Goal: Transaction & Acquisition: Purchase product/service

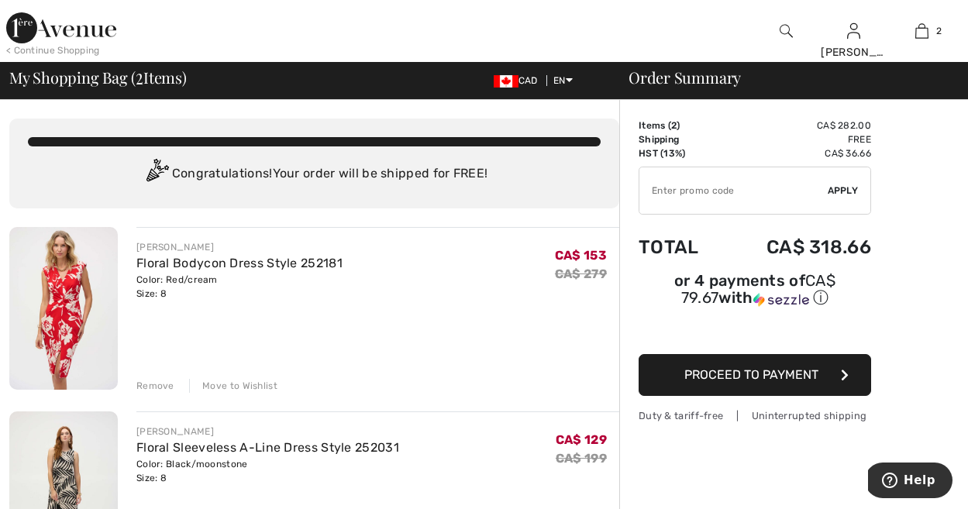
click at [67, 312] on img at bounding box center [63, 308] width 108 height 163
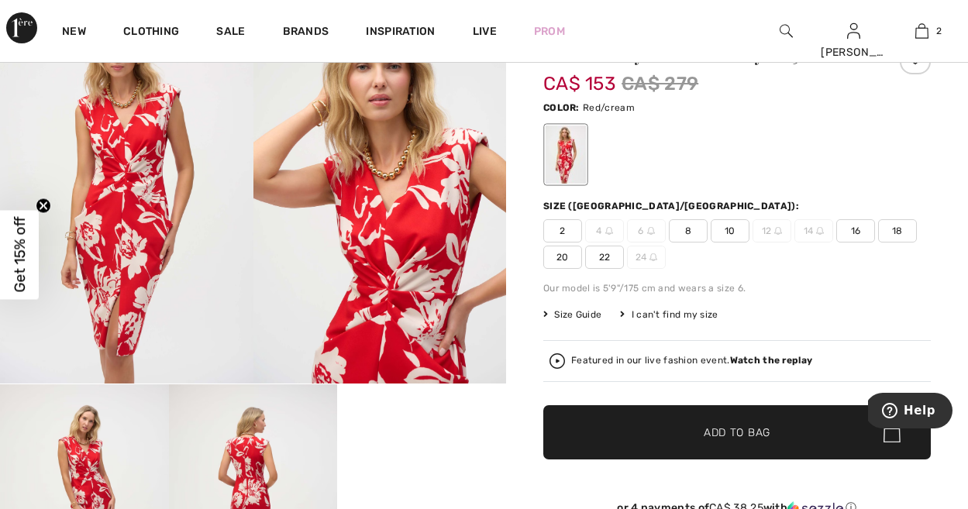
scroll to position [90, 0]
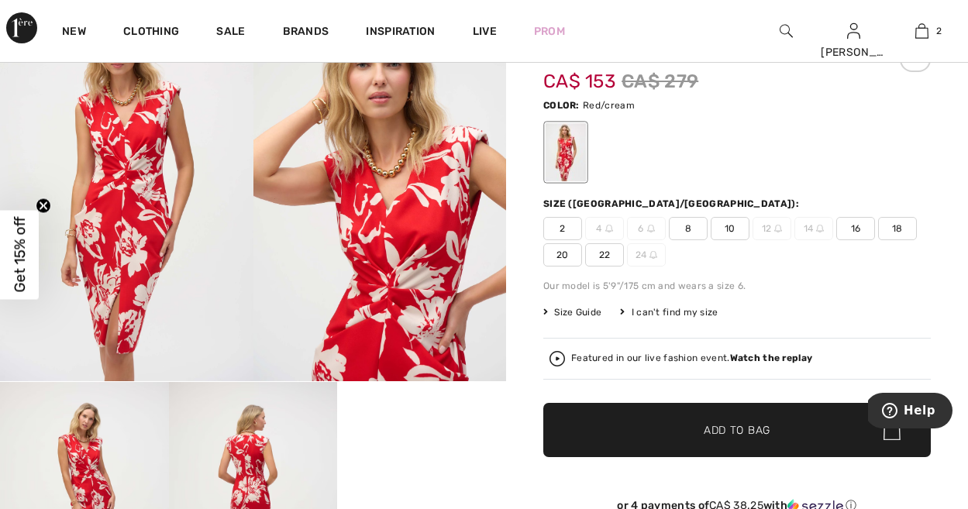
click at [67, 284] on img at bounding box center [126, 191] width 253 height 379
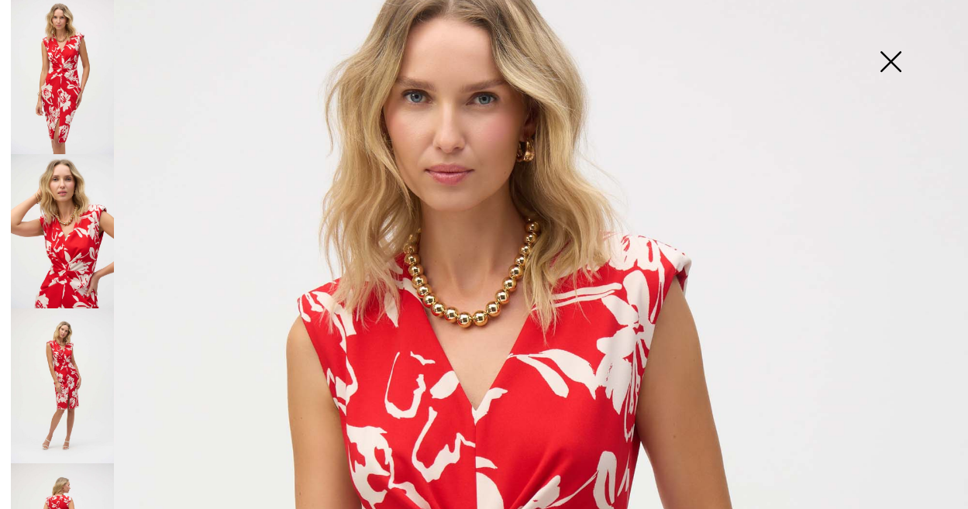
scroll to position [67, 0]
click at [82, 209] on img at bounding box center [62, 231] width 103 height 154
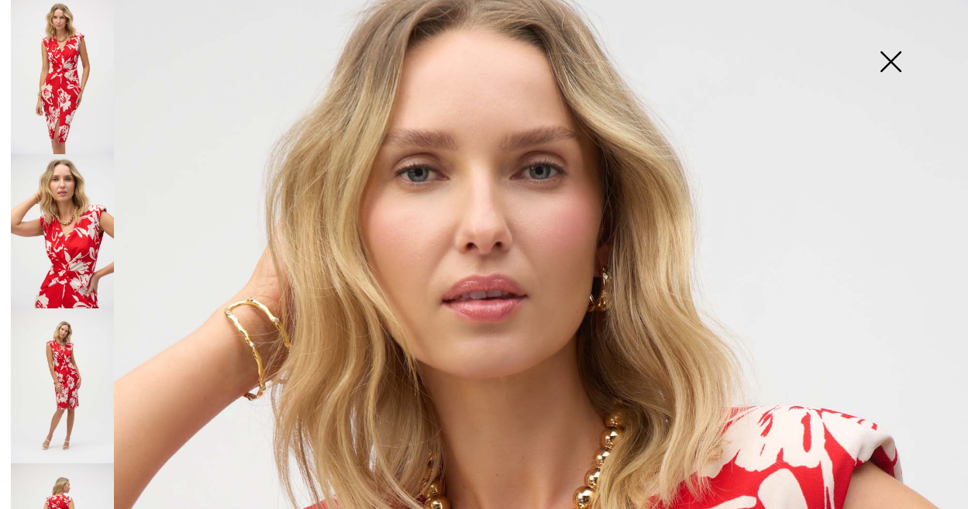
scroll to position [85, 0]
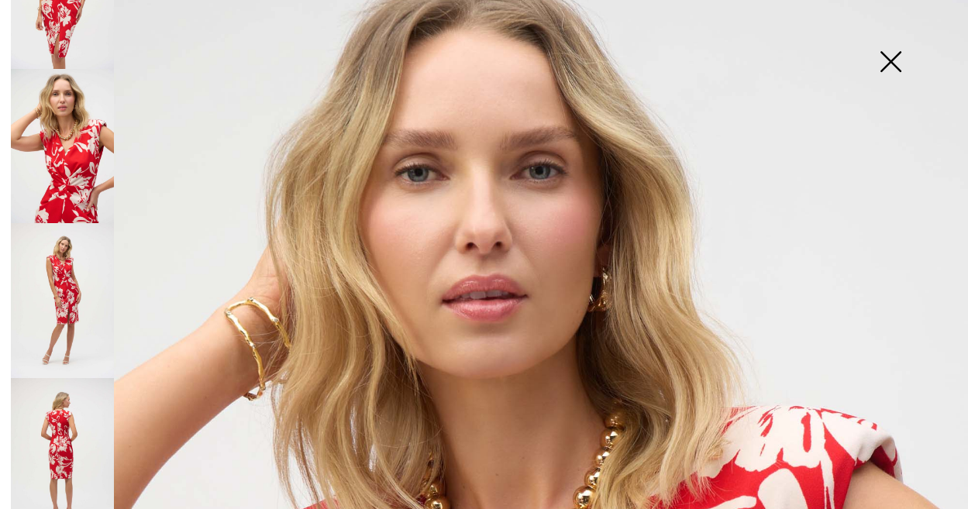
click at [60, 303] on img at bounding box center [62, 300] width 103 height 154
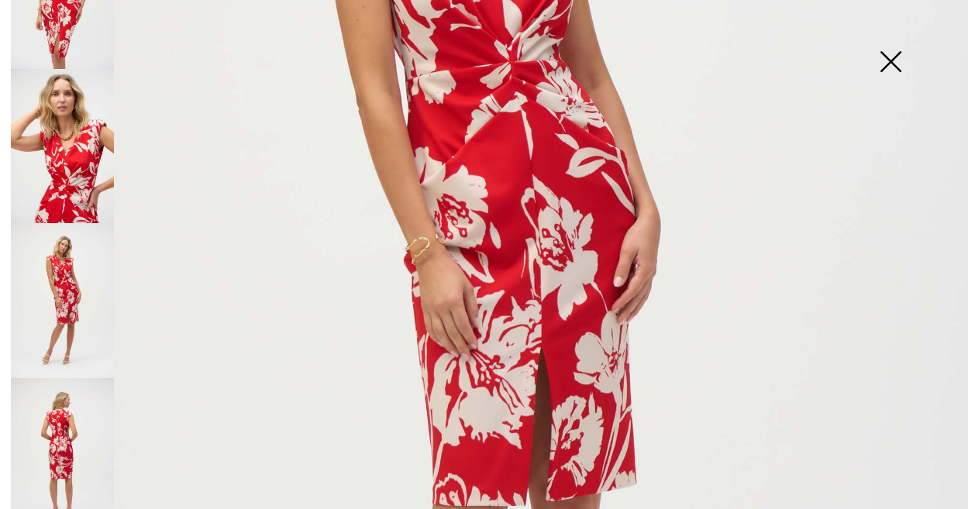
scroll to position [436, 0]
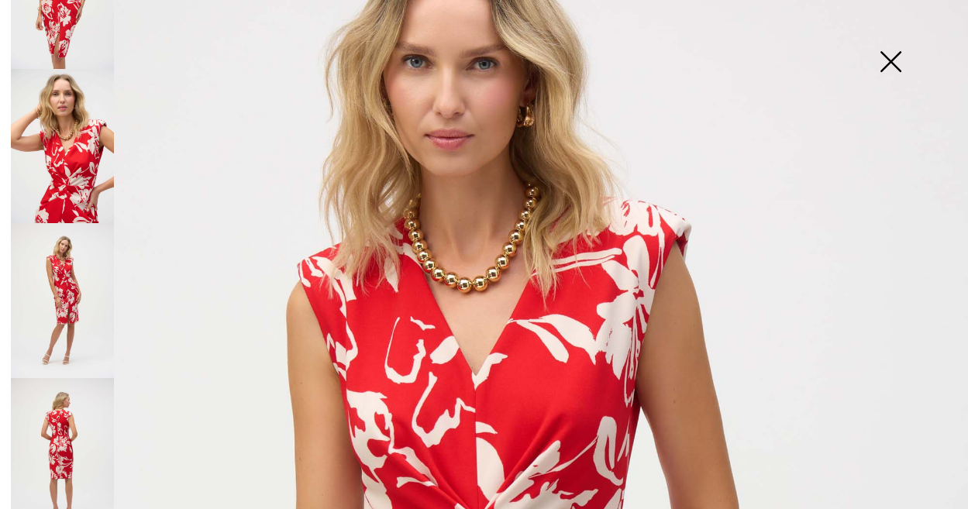
scroll to position [103, 0]
click at [892, 53] on img at bounding box center [890, 63] width 77 height 80
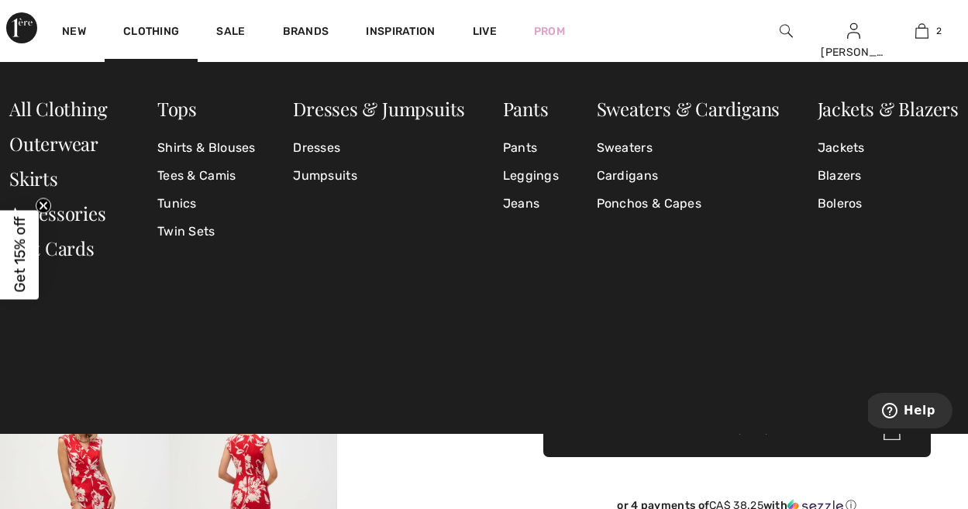
click at [394, 480] on div at bounding box center [253, 318] width 506 height 632
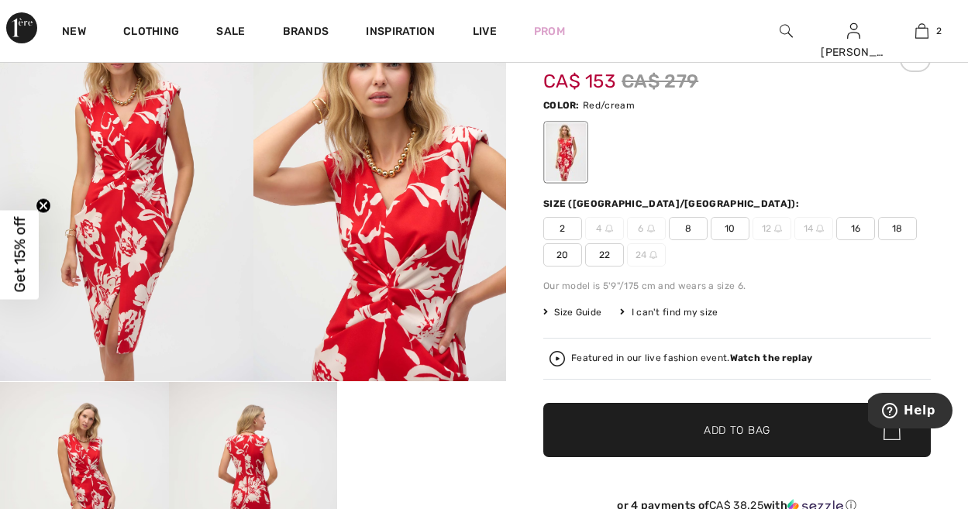
click at [154, 175] on img at bounding box center [126, 191] width 253 height 379
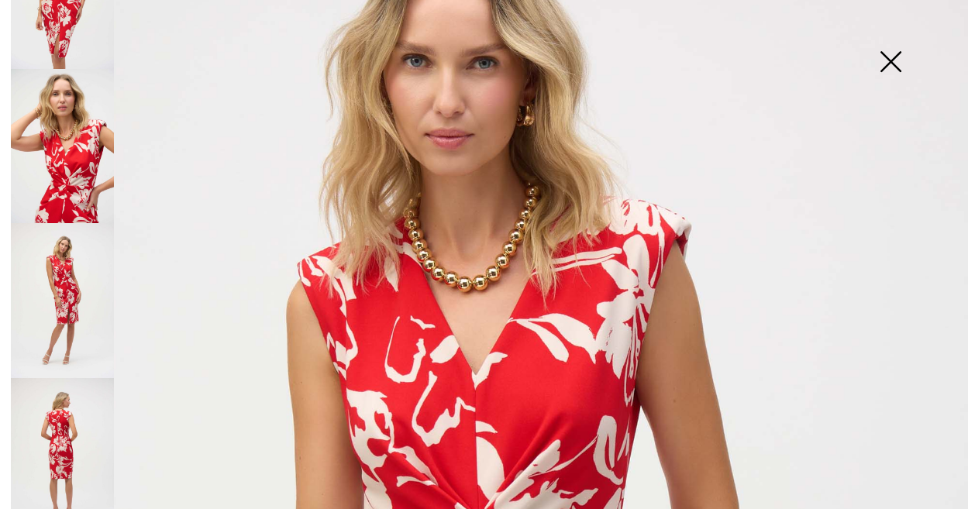
click at [67, 150] on img at bounding box center [62, 146] width 103 height 154
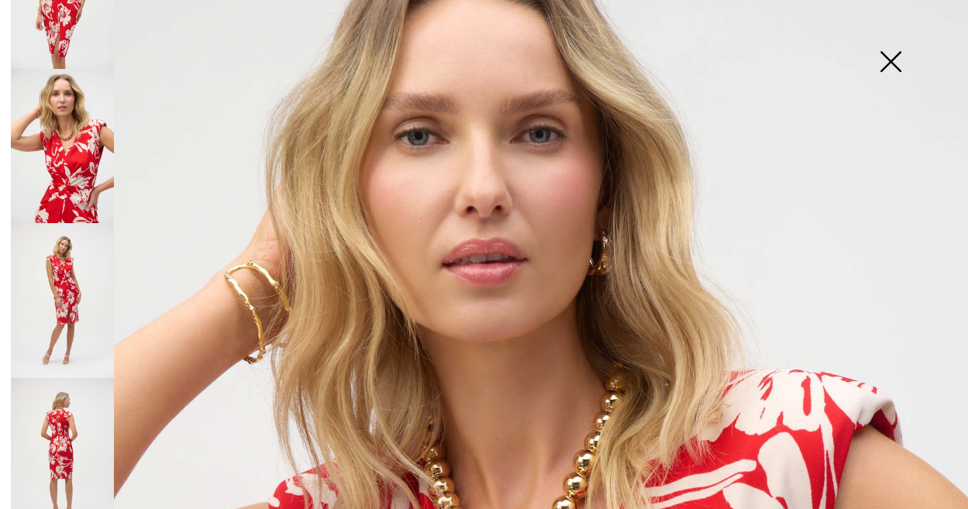
click at [57, 290] on img at bounding box center [62, 300] width 103 height 154
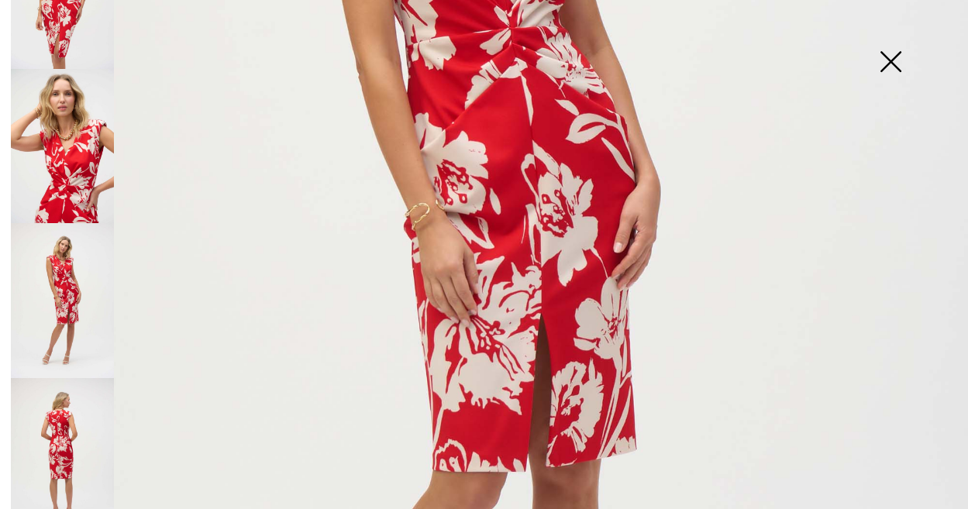
scroll to position [0, 0]
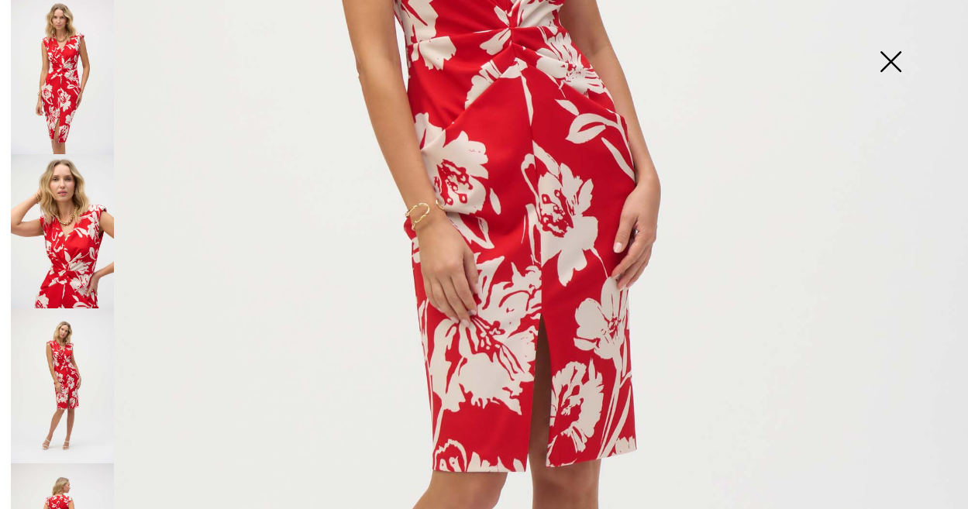
click at [60, 81] on img at bounding box center [62, 77] width 103 height 154
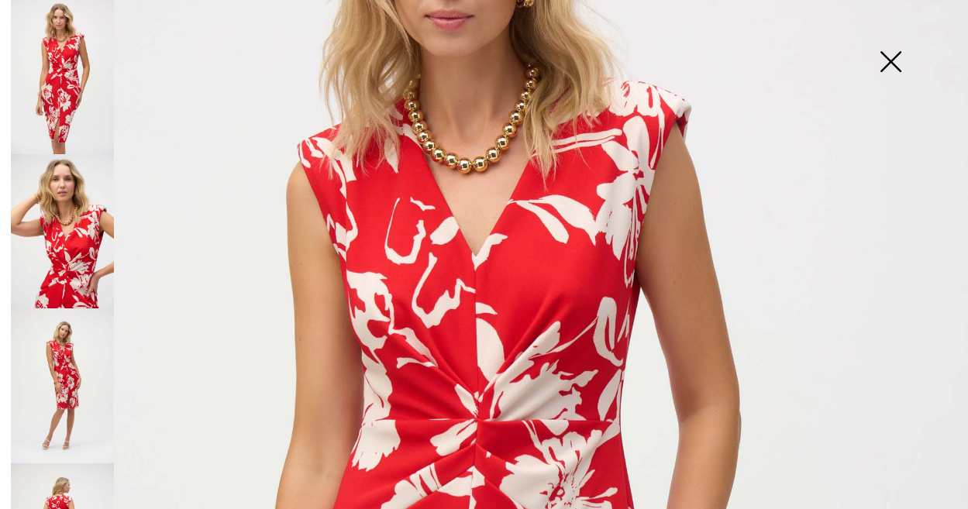
scroll to position [221, 0]
click at [884, 67] on img at bounding box center [890, 63] width 77 height 80
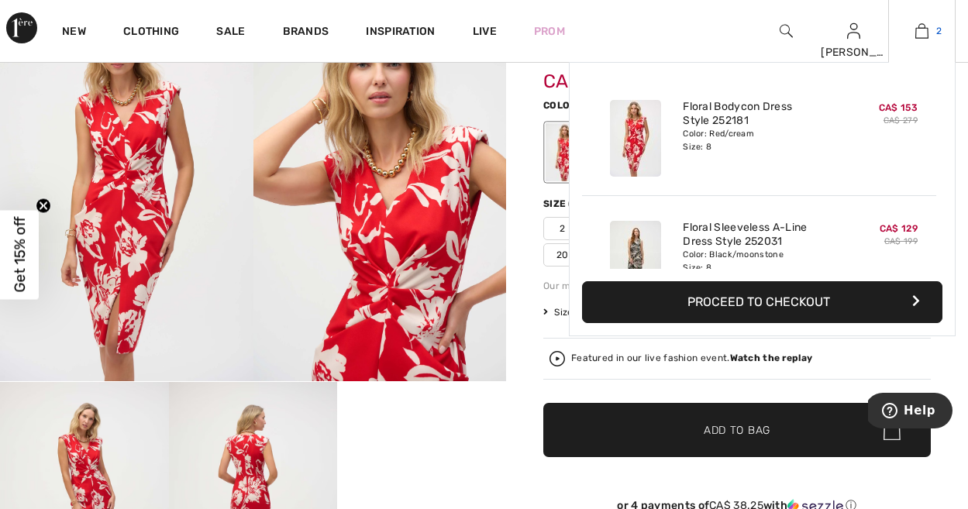
click at [925, 32] on img at bounding box center [921, 31] width 13 height 19
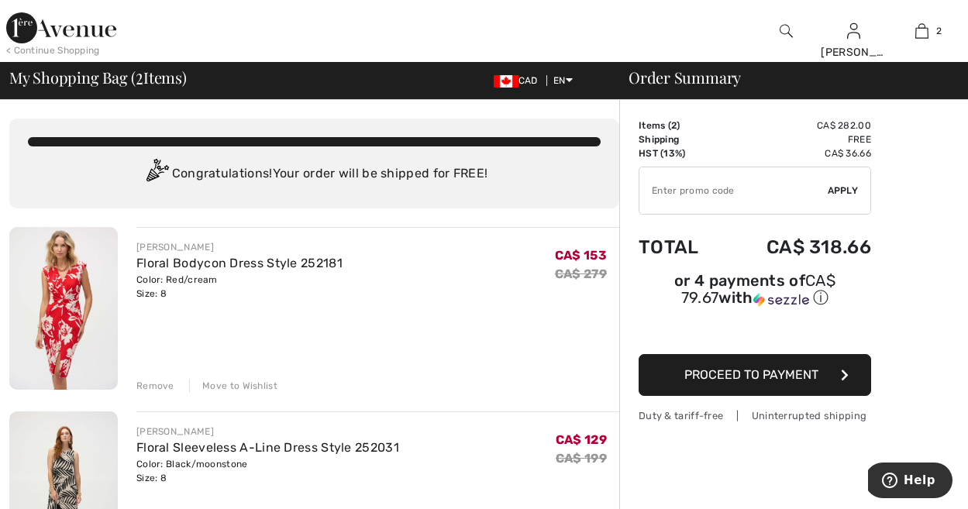
click at [74, 429] on img at bounding box center [63, 492] width 108 height 163
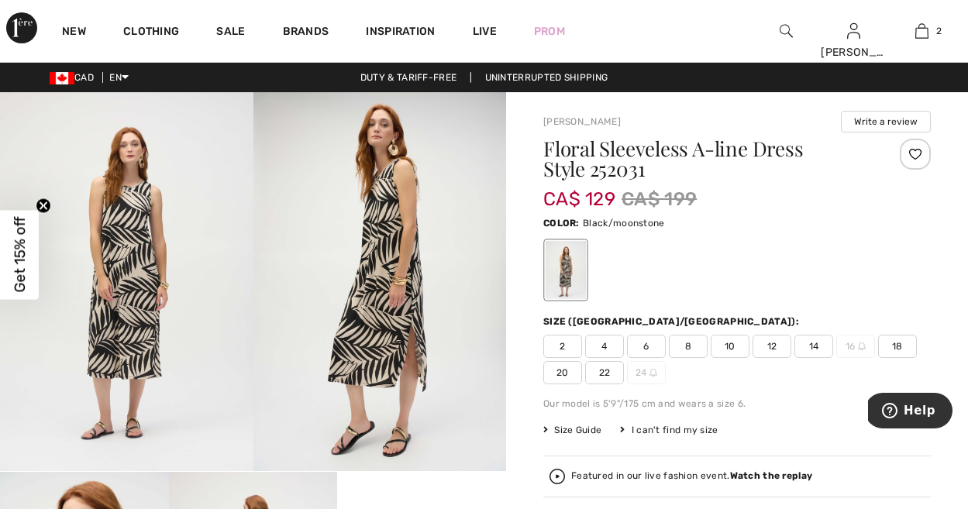
click at [101, 270] on img at bounding box center [126, 281] width 253 height 379
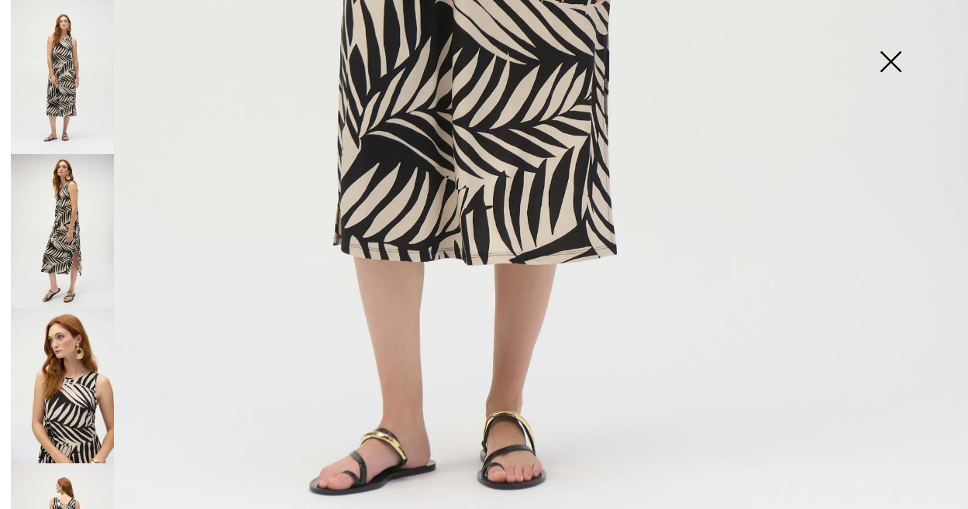
scroll to position [835, 0]
click at [893, 60] on img at bounding box center [890, 63] width 77 height 80
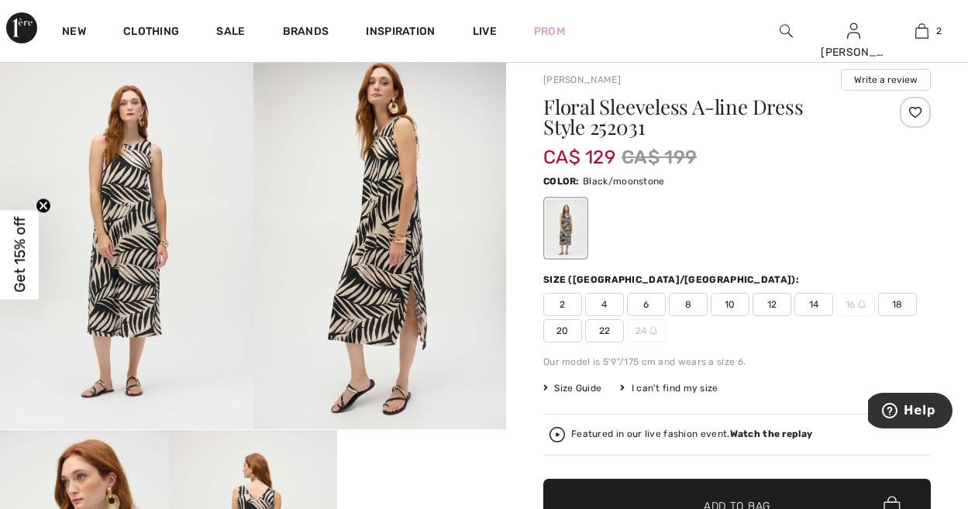
scroll to position [0, 0]
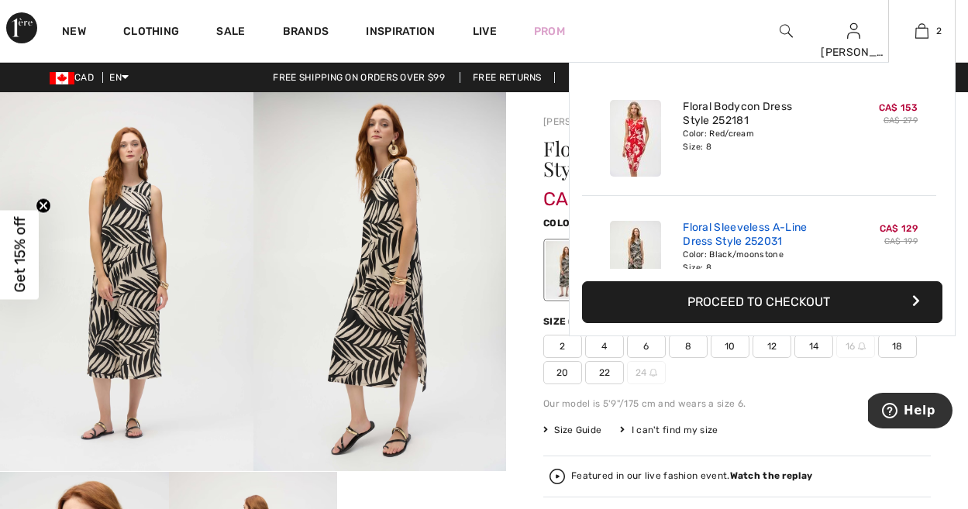
click at [689, 239] on link "Floral Sleeveless A-Line Dress Style 252031" at bounding box center [759, 235] width 153 height 28
click at [924, 29] on img at bounding box center [921, 31] width 13 height 19
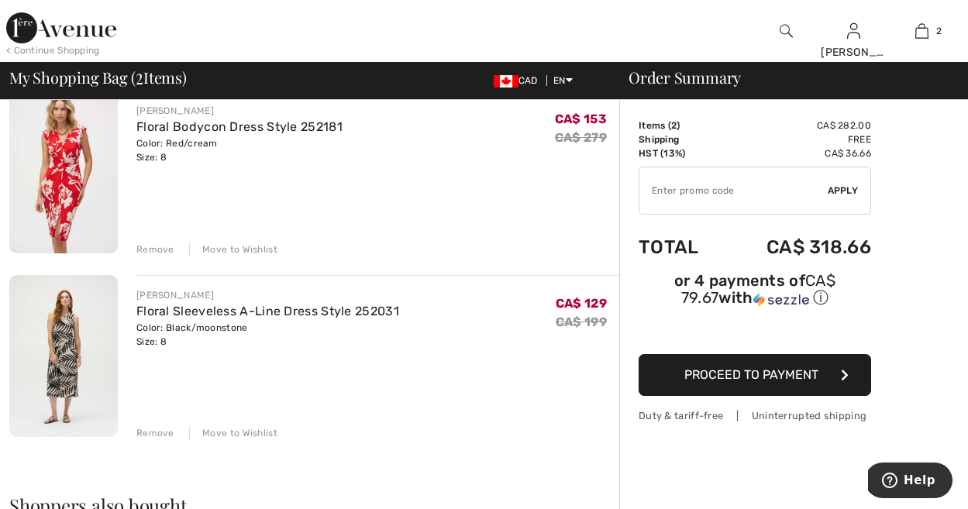
scroll to position [139, 0]
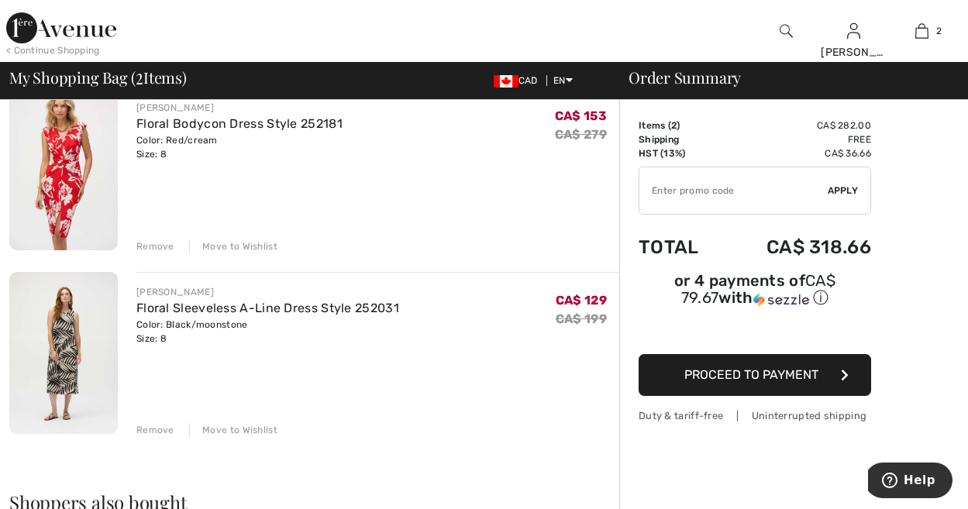
click at [146, 432] on div "Remove" at bounding box center [155, 430] width 38 height 14
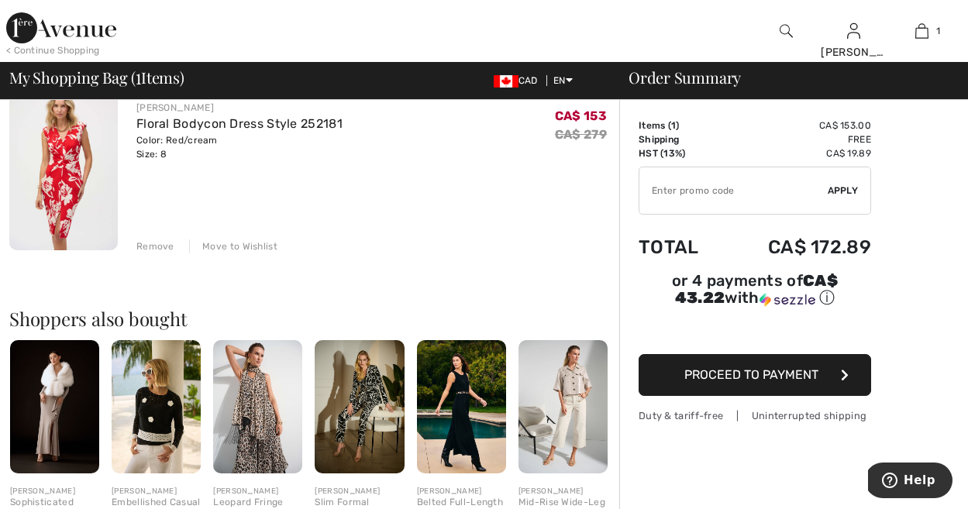
click at [51, 166] on img at bounding box center [63, 169] width 108 height 163
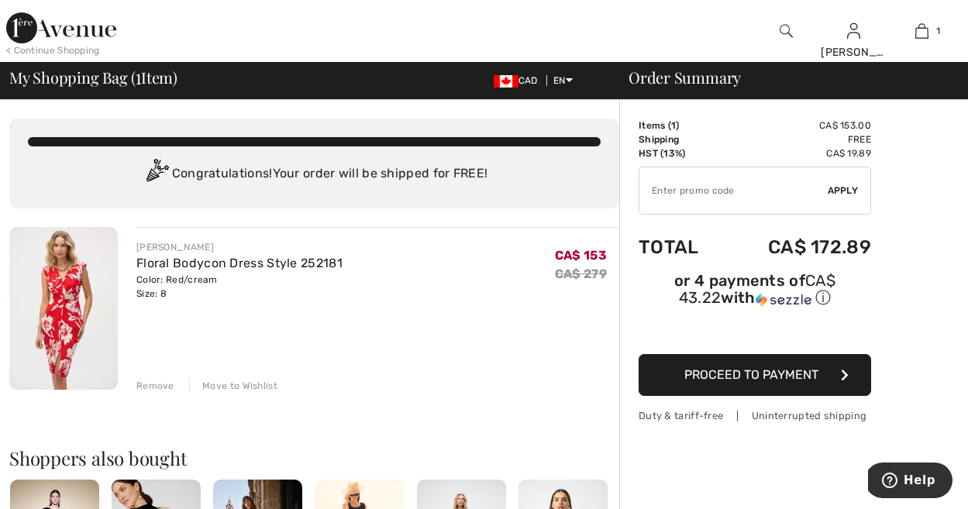
click at [27, 53] on div "< Continue Shopping" at bounding box center [53, 50] width 94 height 14
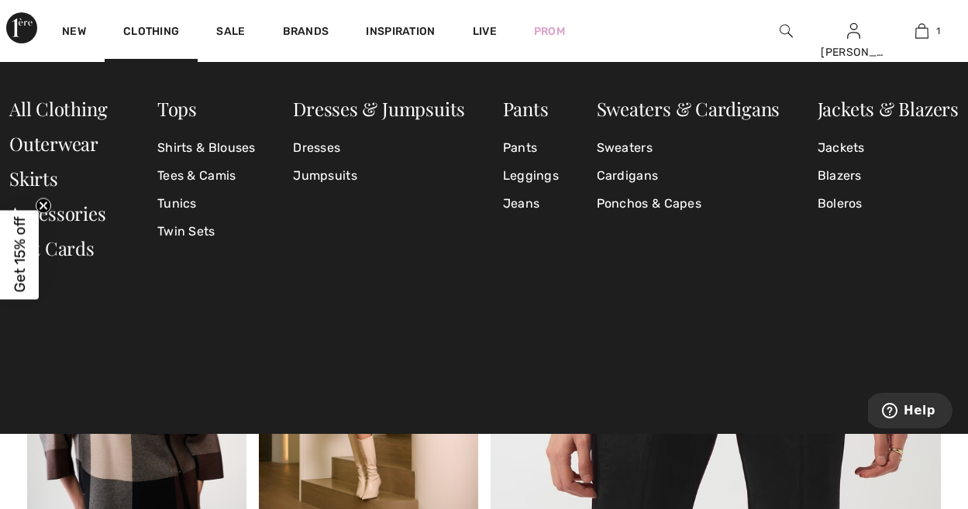
click at [89, 31] on div "New" at bounding box center [73, 31] width 61 height 62
click at [312, 151] on link "Dresses" at bounding box center [379, 148] width 172 height 28
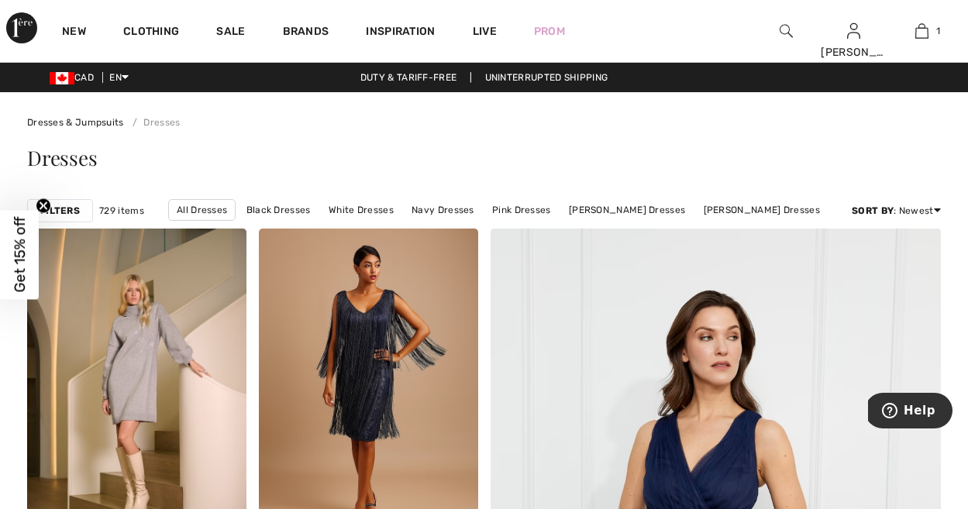
click at [230, 22] on div "Sale" at bounding box center [231, 31] width 66 height 62
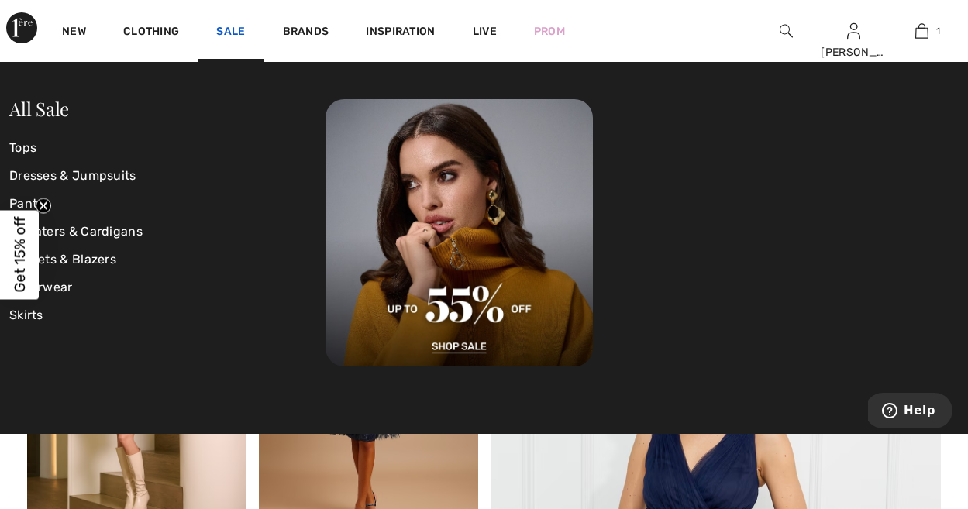
click at [229, 33] on link "Sale" at bounding box center [230, 33] width 29 height 16
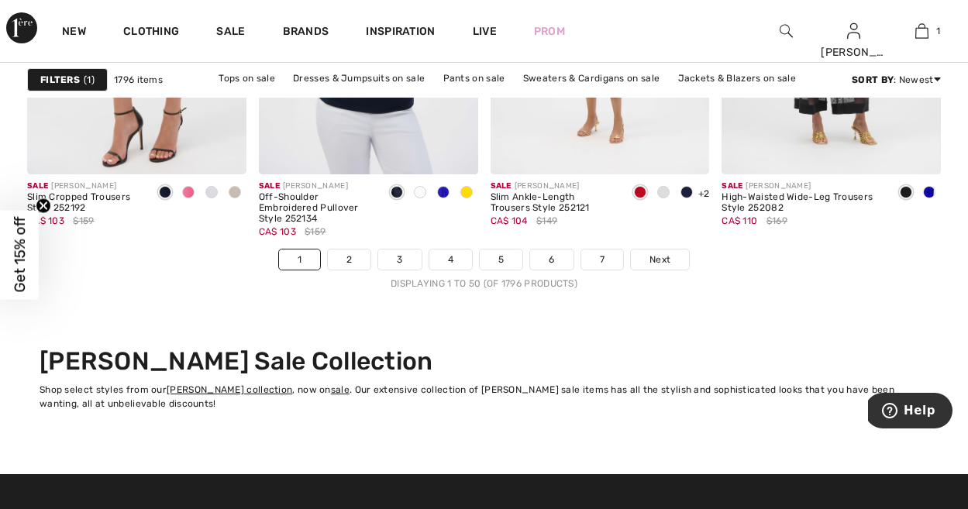
scroll to position [6321, 0]
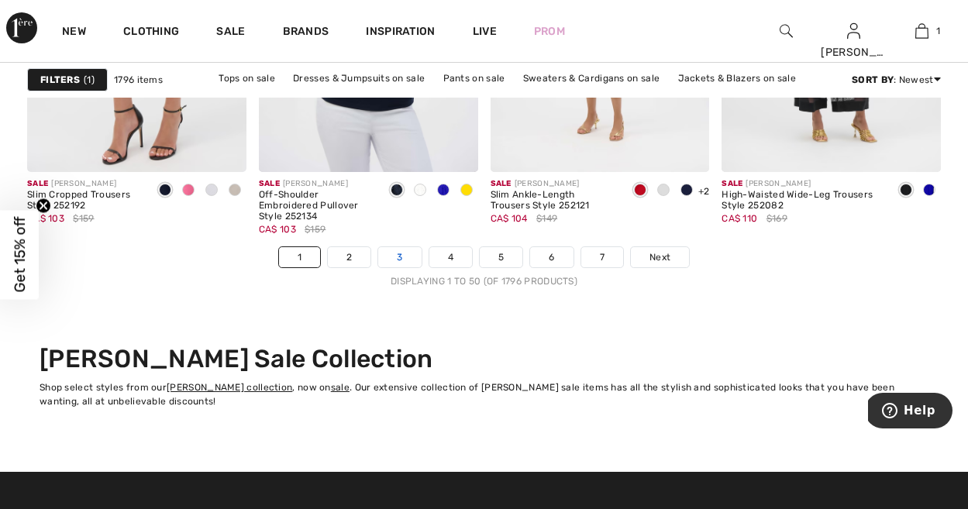
click at [405, 256] on link "3" at bounding box center [399, 257] width 43 height 20
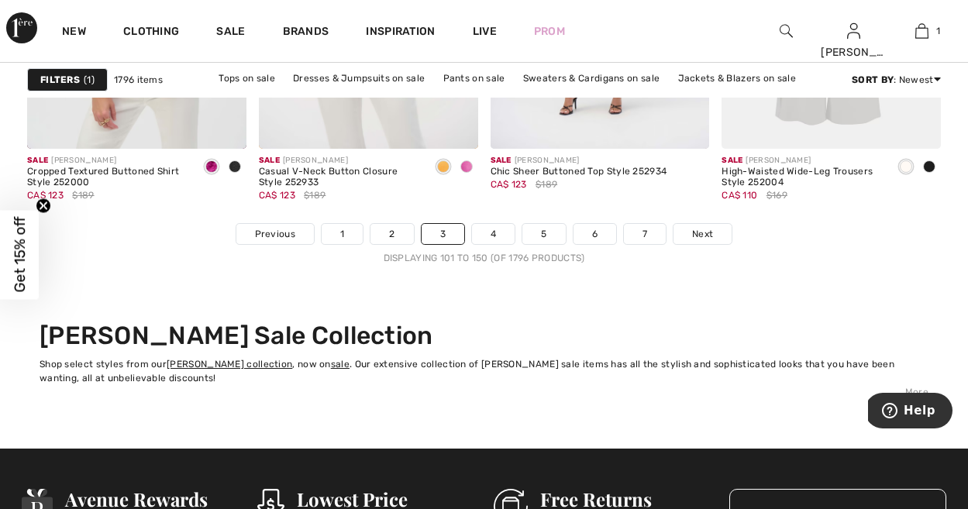
scroll to position [6349, 0]
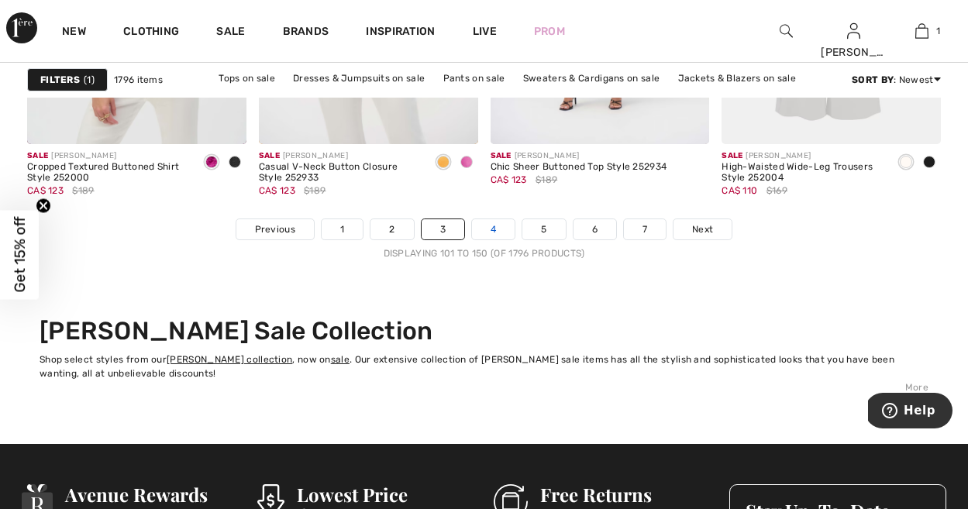
click at [497, 229] on link "4" at bounding box center [493, 229] width 43 height 20
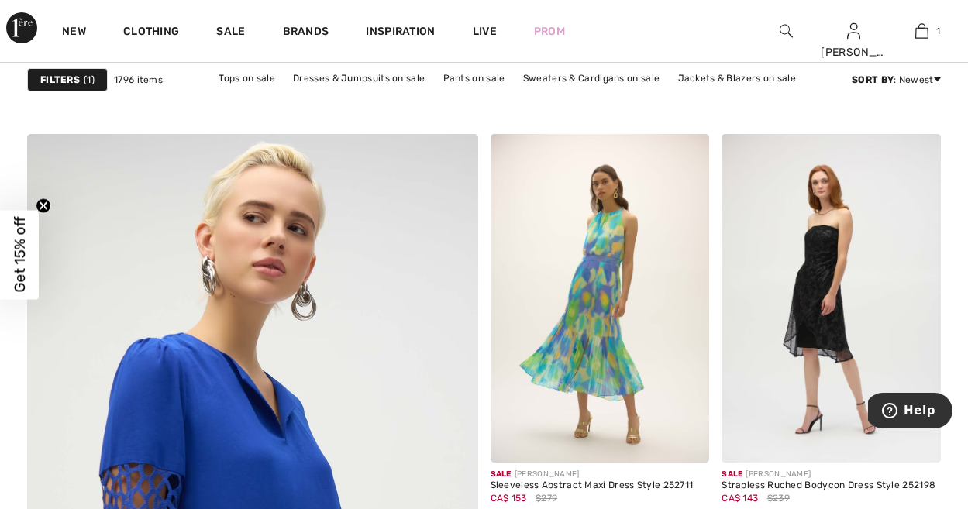
scroll to position [3383, 0]
